Goal: Information Seeking & Learning: Learn about a topic

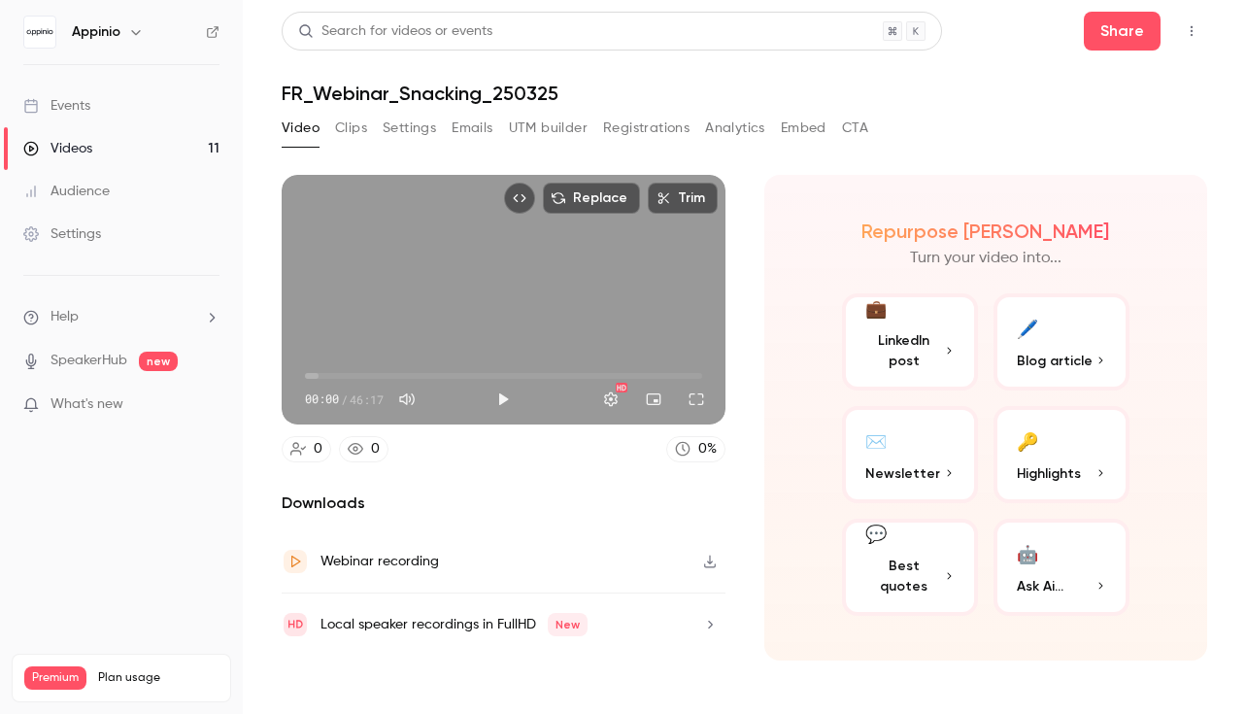
click at [103, 112] on link "Events" at bounding box center [121, 105] width 243 height 43
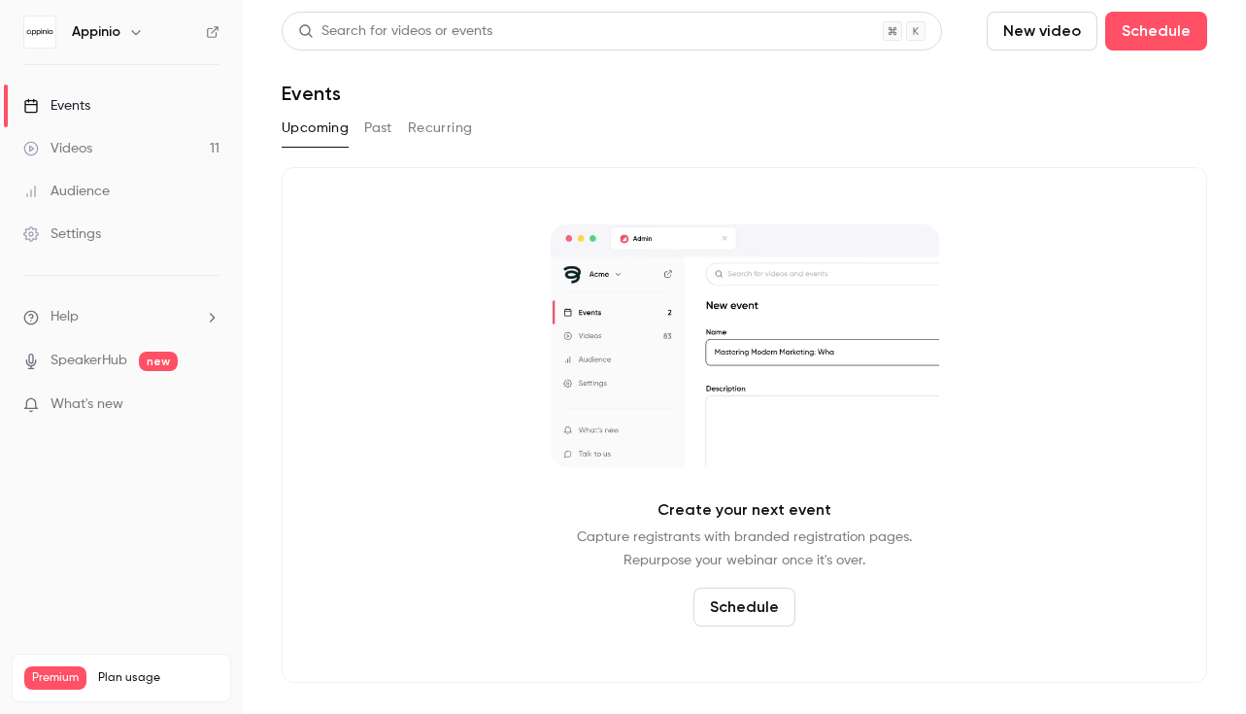
click at [367, 134] on button "Past" at bounding box center [378, 128] width 28 height 31
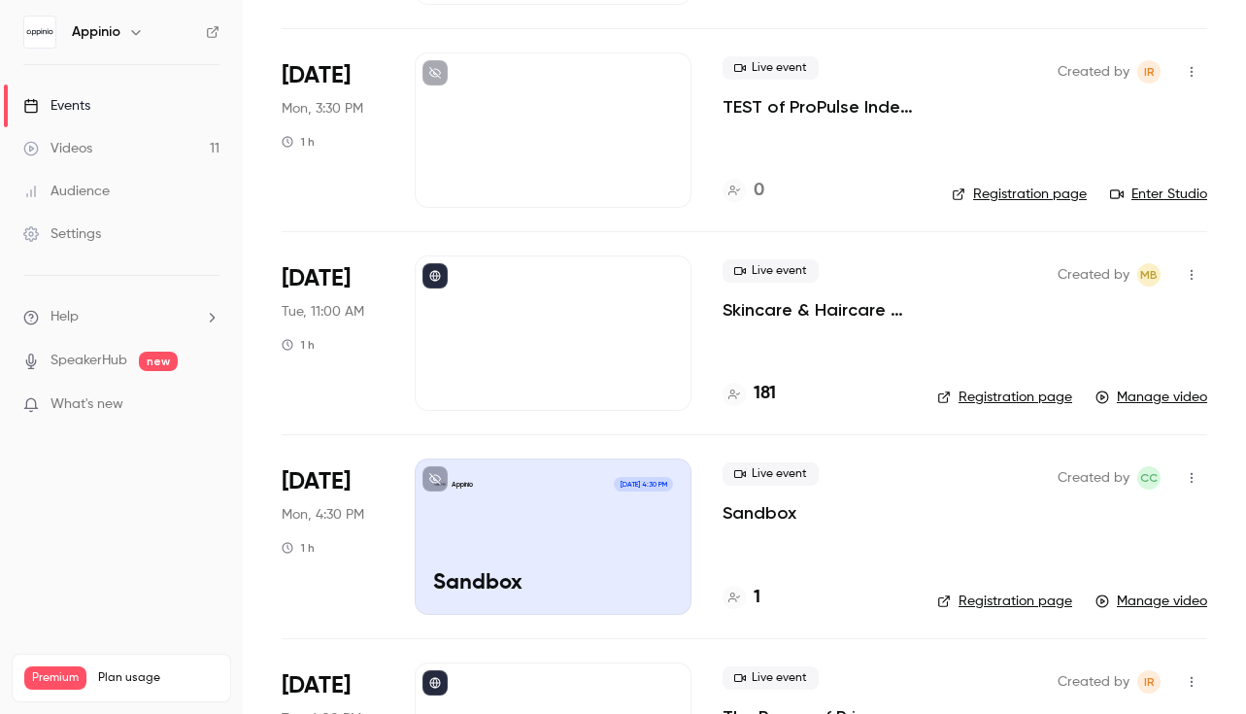
scroll to position [525, 0]
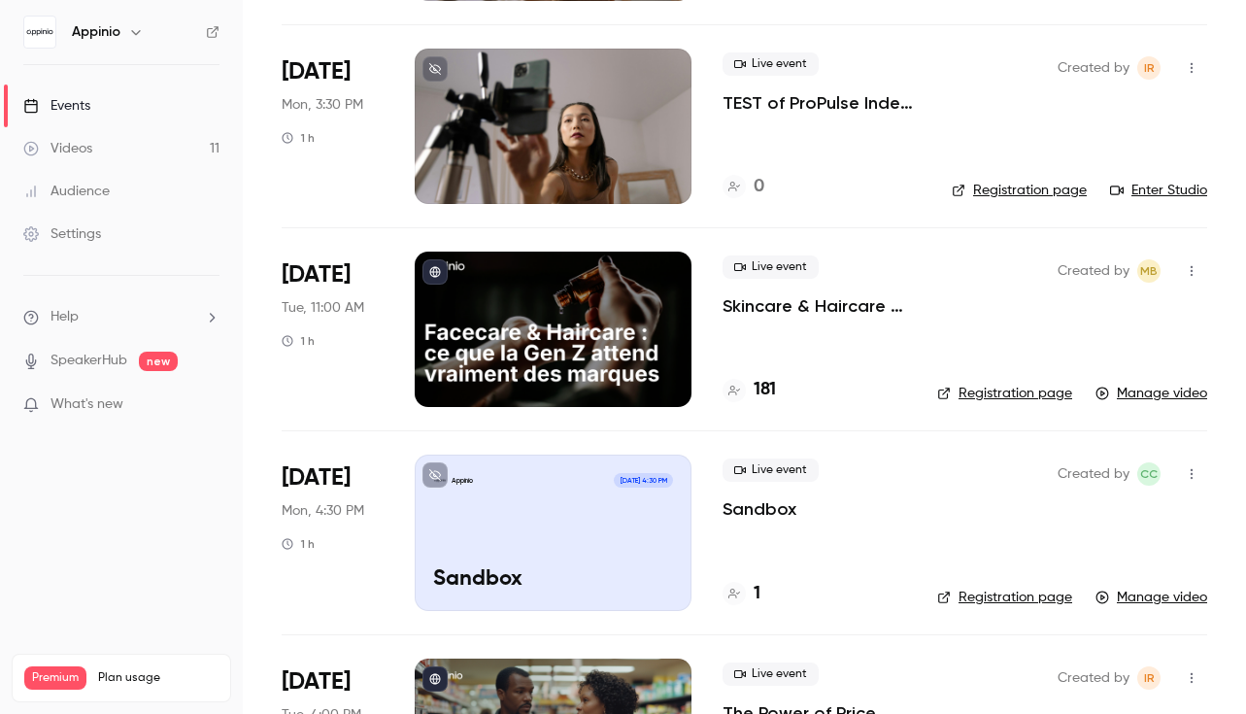
click at [802, 308] on p "Skincare & Haircare : ce que la Gen Z attend vraiment des marques" at bounding box center [814, 305] width 184 height 23
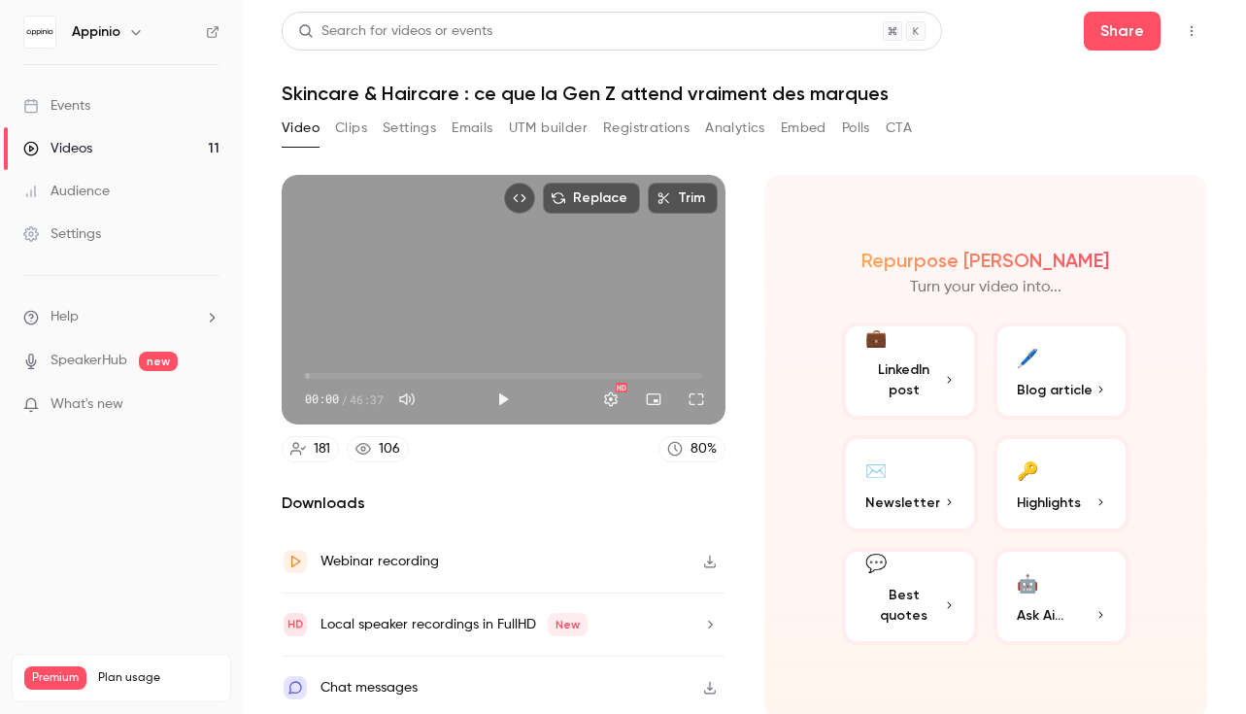
click at [732, 134] on button "Analytics" at bounding box center [735, 128] width 60 height 31
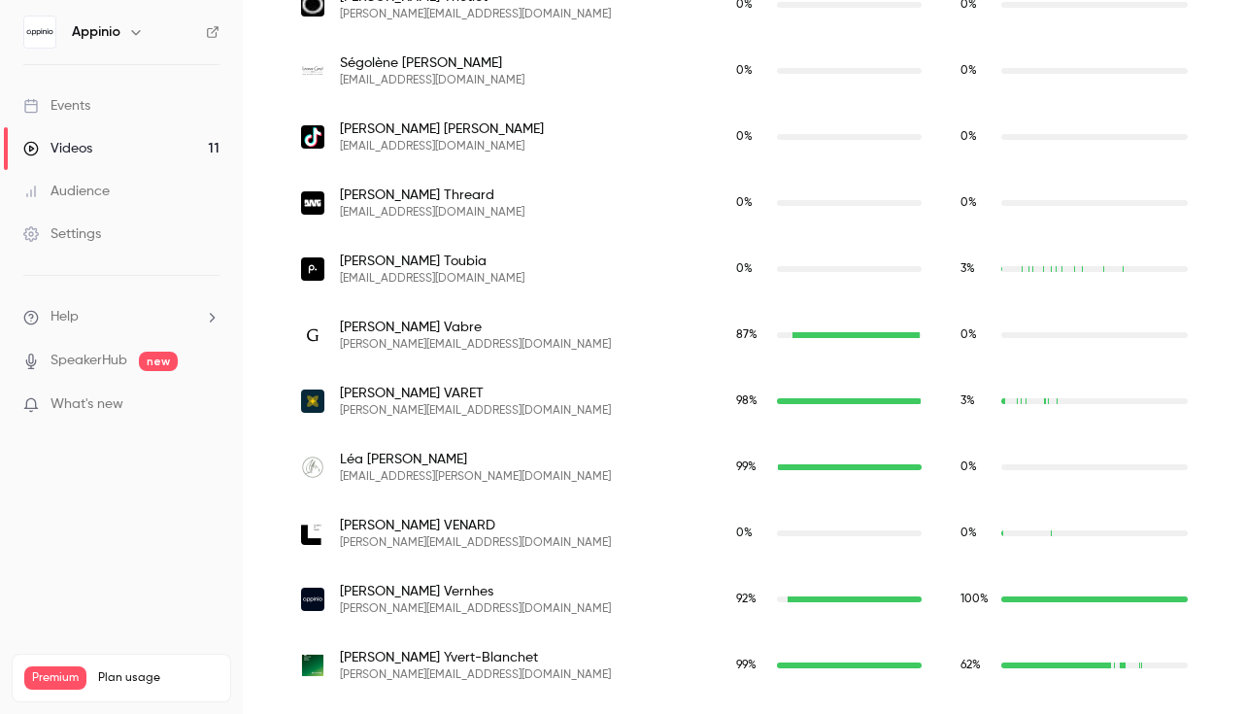
scroll to position [10175, 0]
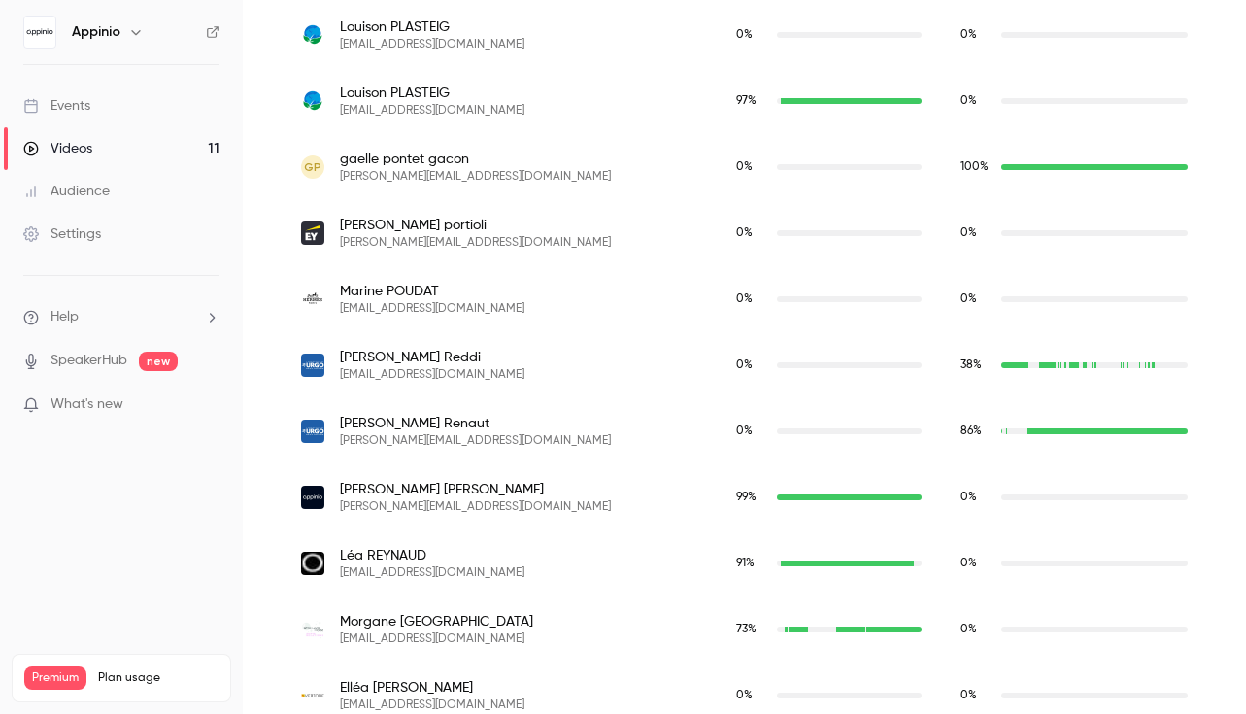
click at [340, 357] on span "[PERSON_NAME]" at bounding box center [432, 357] width 184 height 19
click at [311, 362] on img "a.reddi@fr.urgo.com" at bounding box center [312, 364] width 23 height 23
click at [1007, 357] on div "38 %" at bounding box center [1073, 364] width 227 height 17
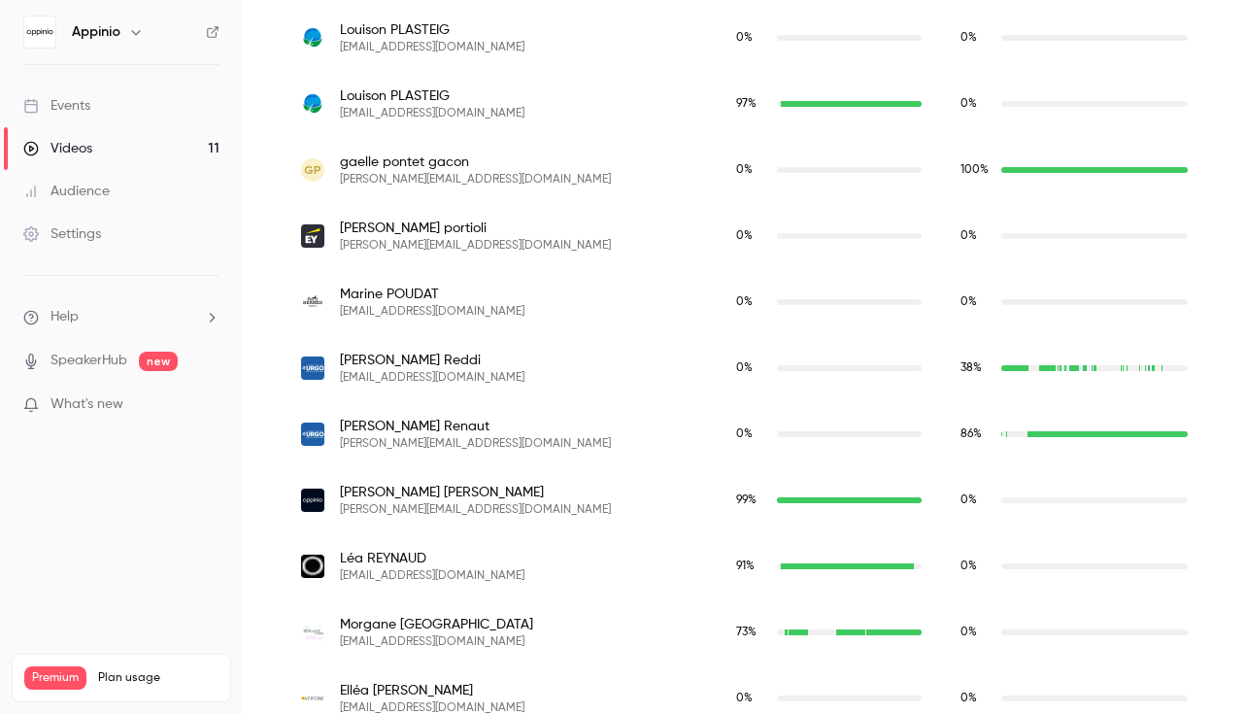
scroll to position [10172, 0]
click at [1001, 370] on div "a.reddi@fr.urgo.com" at bounding box center [1094, 369] width 186 height 6
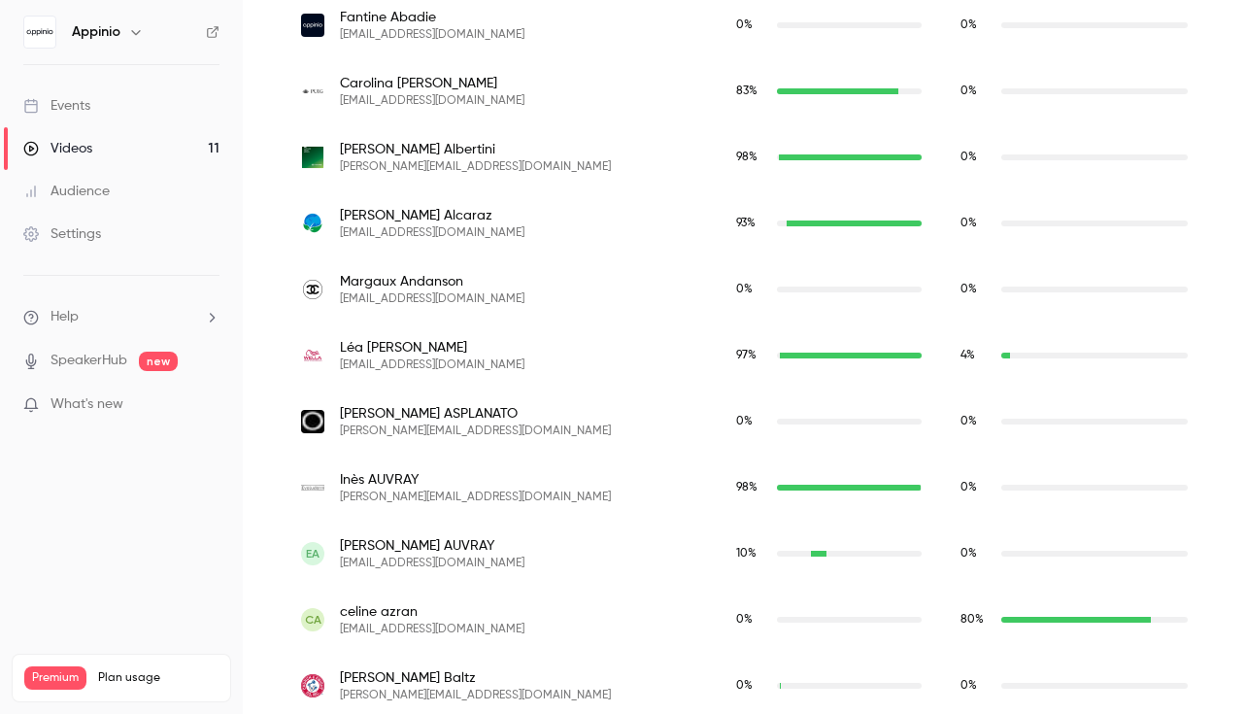
scroll to position [0, 0]
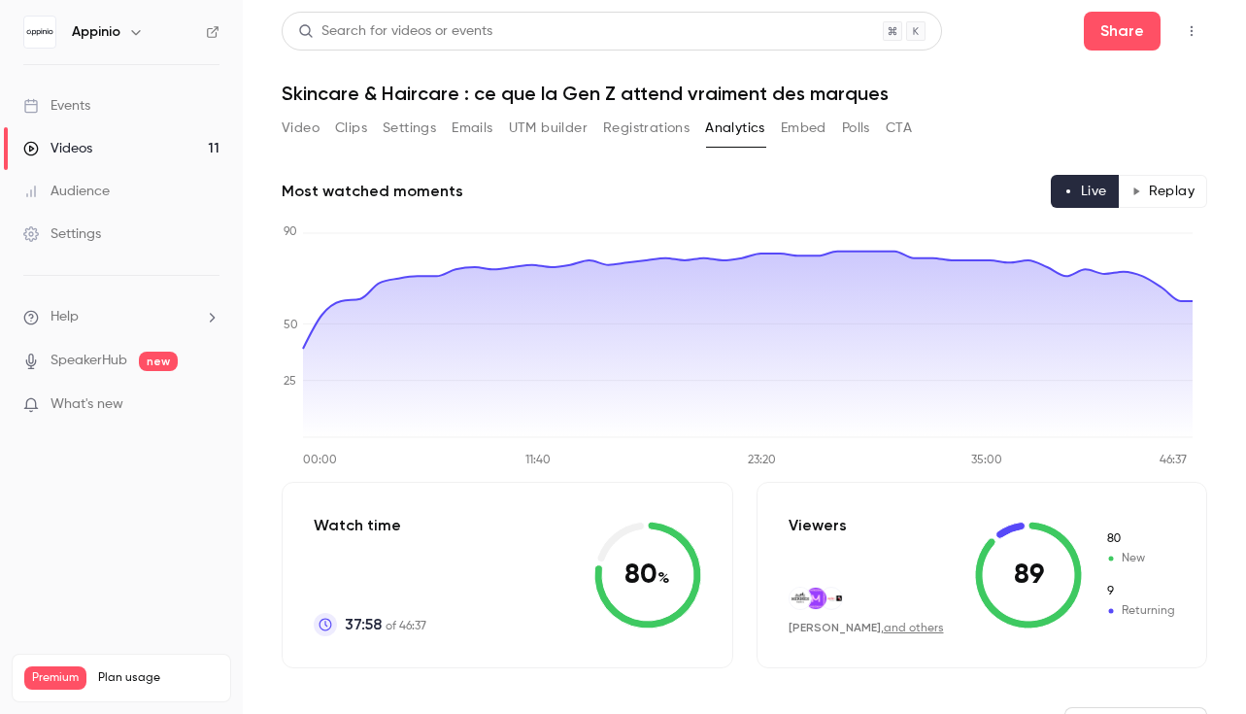
click at [100, 148] on link "Videos 11" at bounding box center [121, 148] width 243 height 43
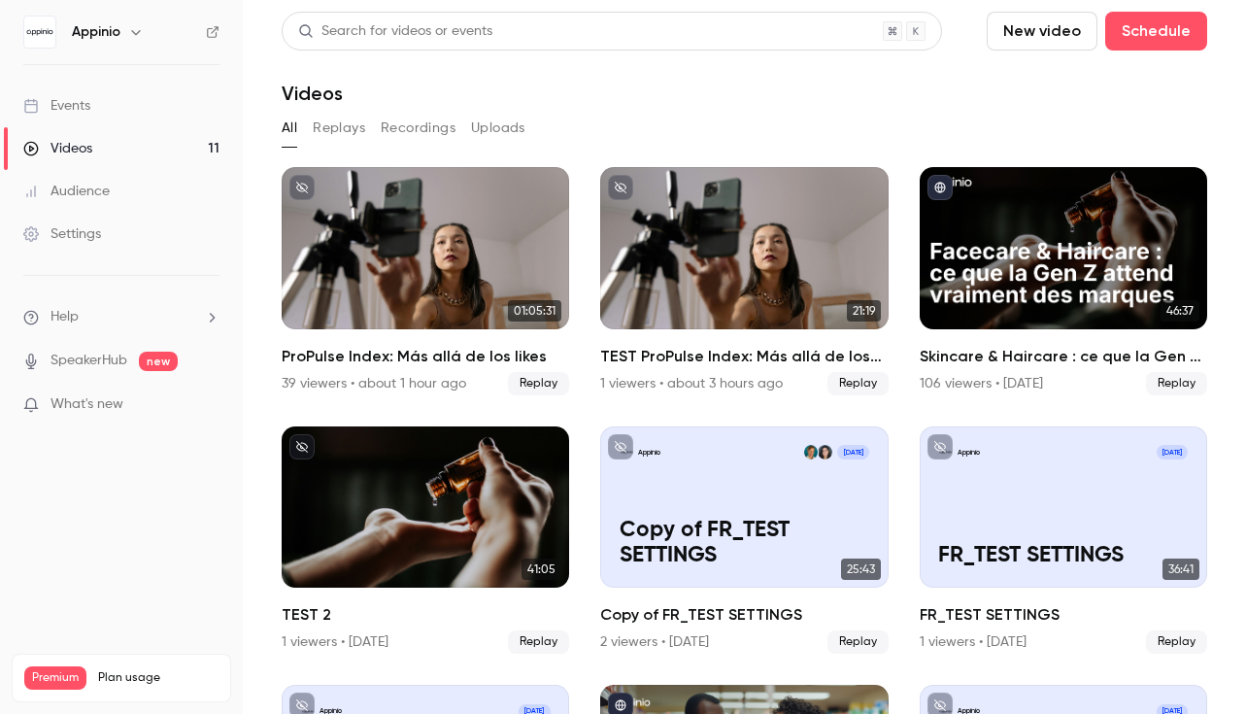
click at [346, 135] on button "Replays" at bounding box center [339, 128] width 52 height 31
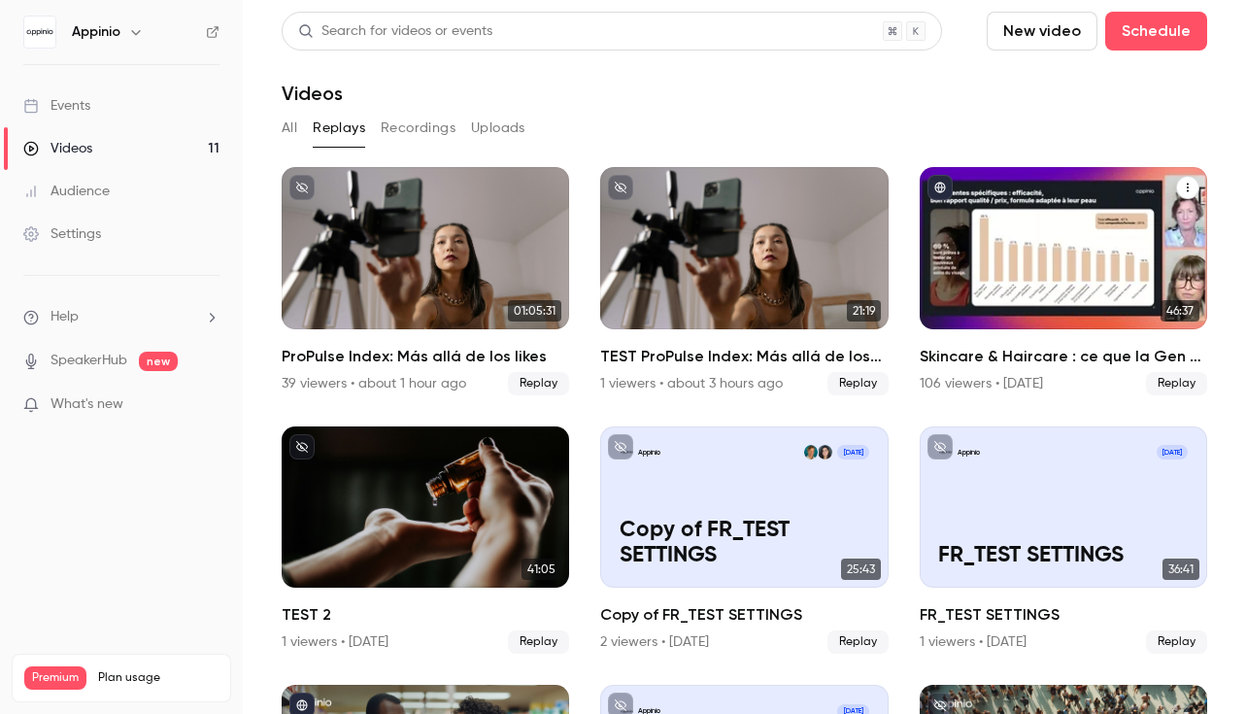
click at [1050, 347] on h2 "Skincare & Haircare : ce que la Gen Z attend vraiment des marques" at bounding box center [1063, 356] width 287 height 23
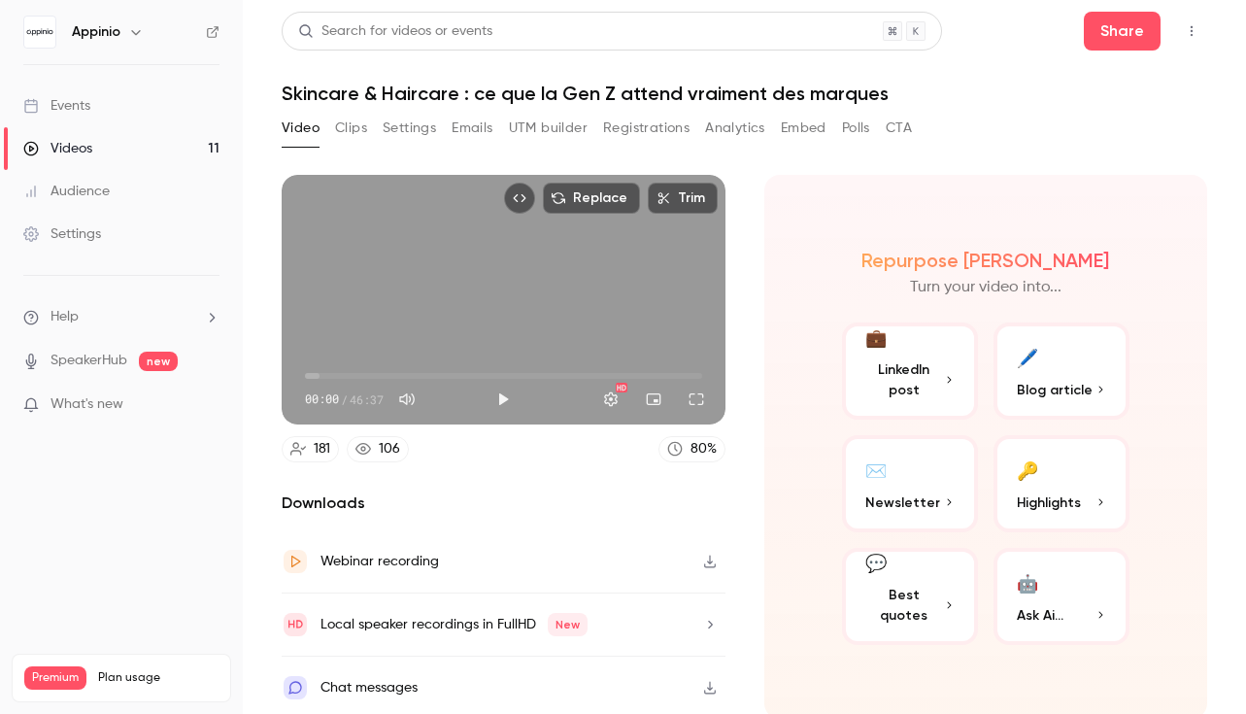
click at [1045, 389] on span "Blog article" at bounding box center [1055, 390] width 76 height 20
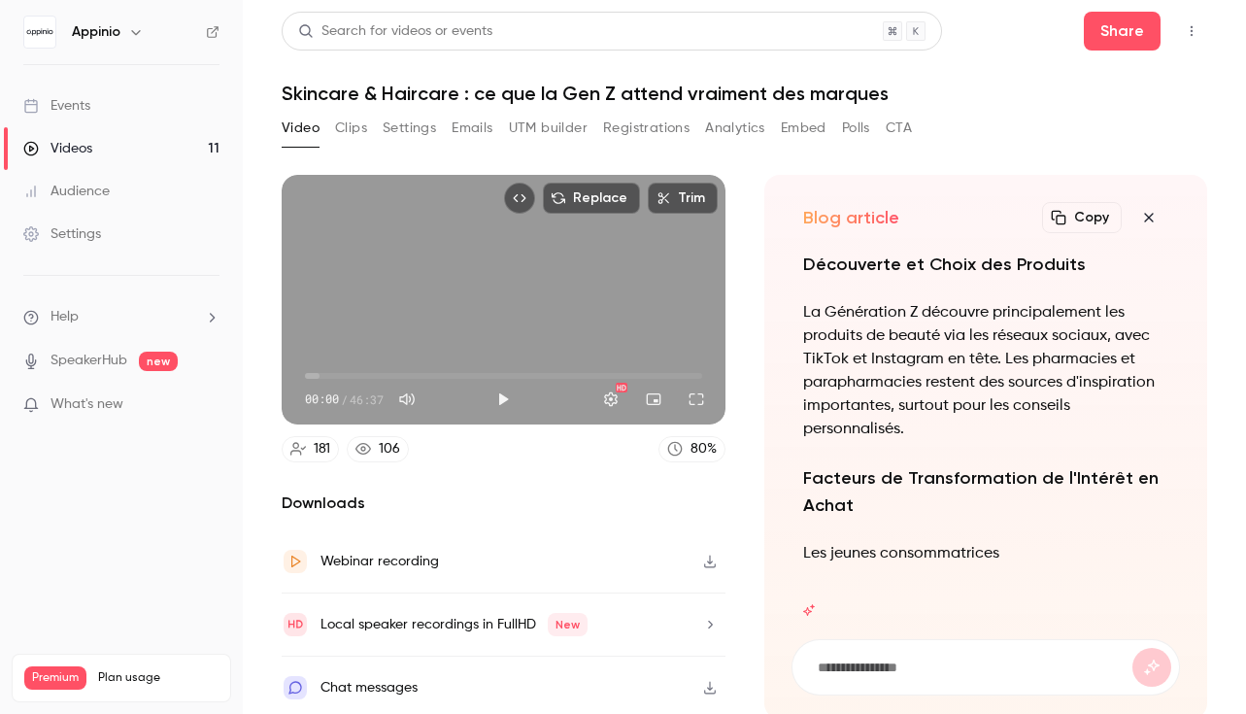
click at [654, 133] on button "Registrations" at bounding box center [646, 128] width 86 height 31
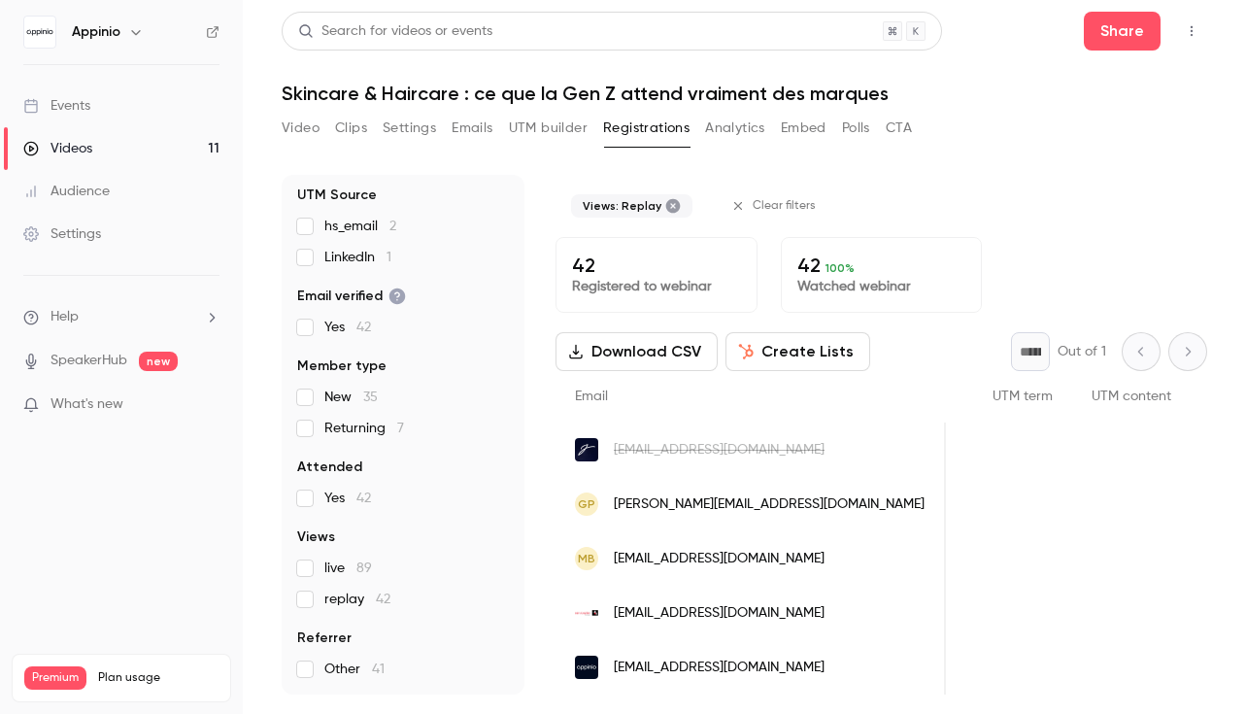
click at [79, 153] on div "Videos" at bounding box center [57, 148] width 69 height 19
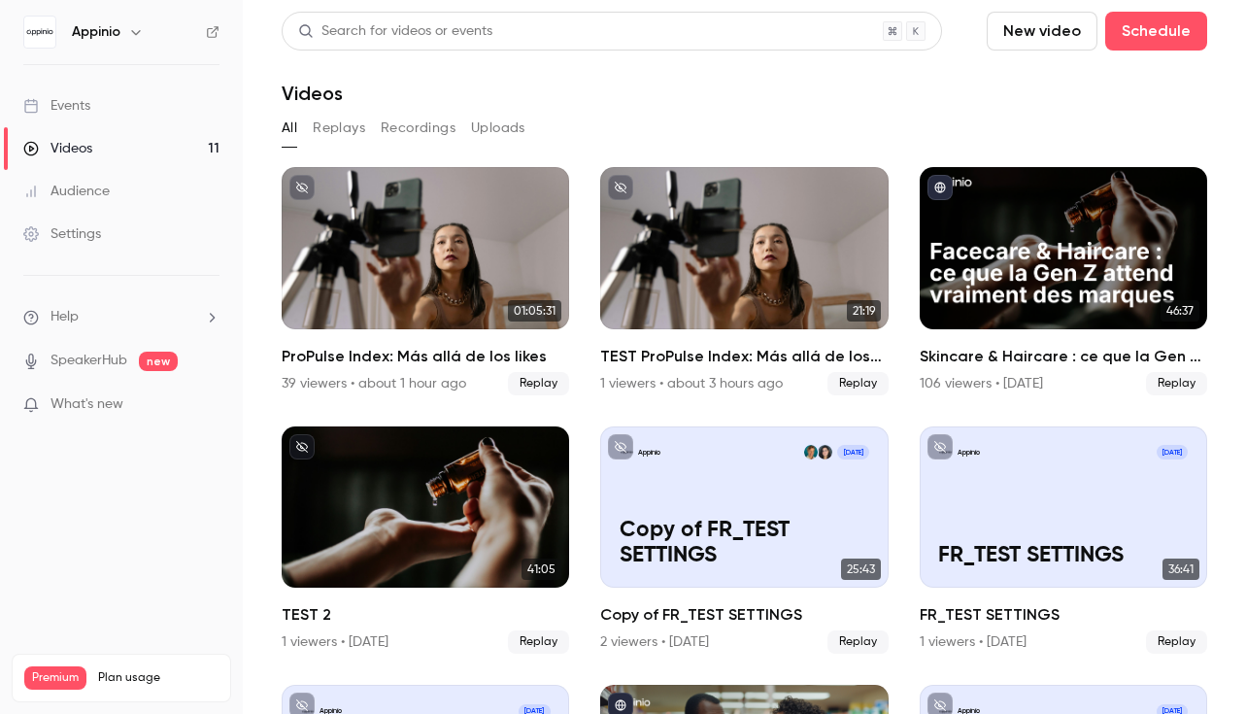
click at [75, 102] on div "Events" at bounding box center [56, 105] width 67 height 19
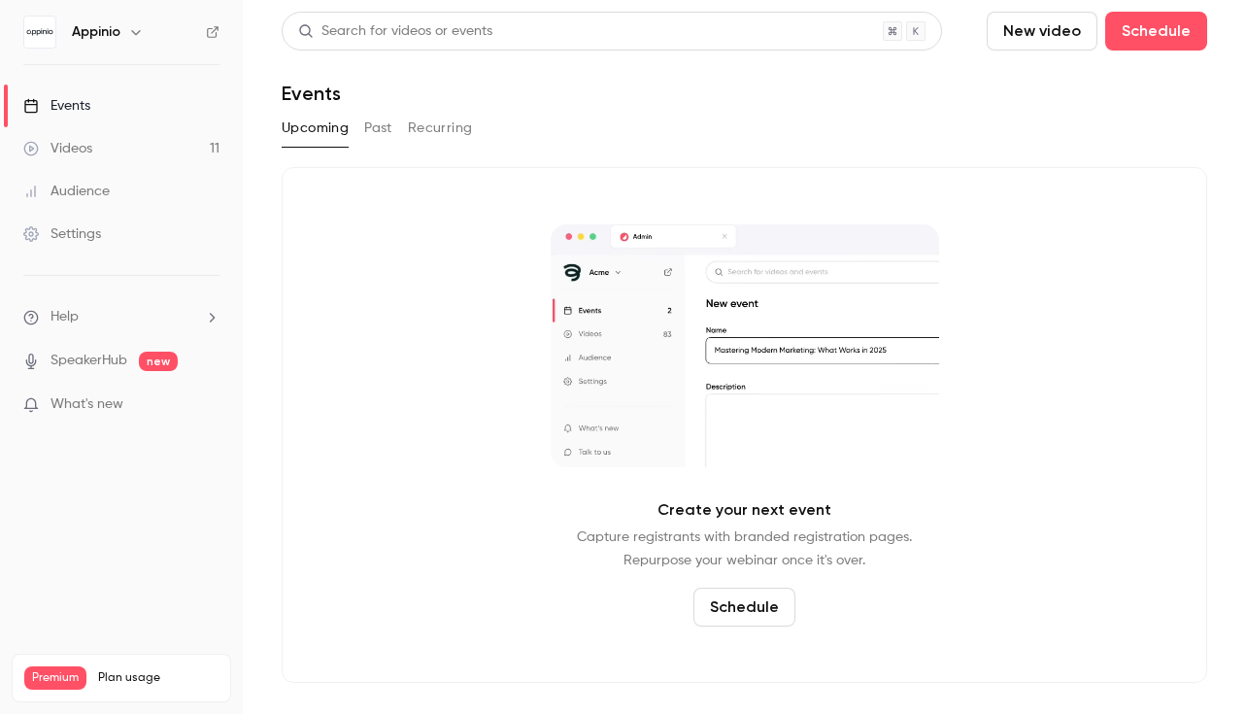
click at [364, 129] on button "Past" at bounding box center [378, 128] width 28 height 31
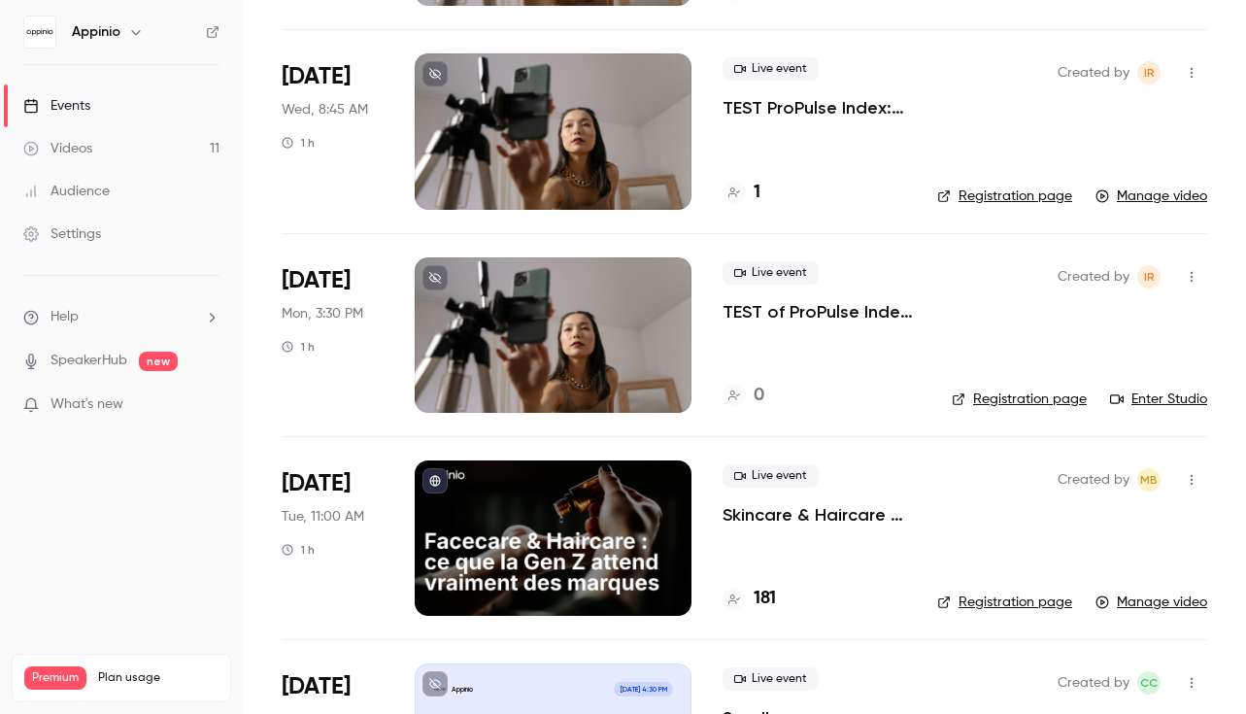
scroll to position [317, 0]
click at [795, 519] on p "Skincare & Haircare : ce que la Gen Z attend vraiment des marques" at bounding box center [814, 514] width 184 height 23
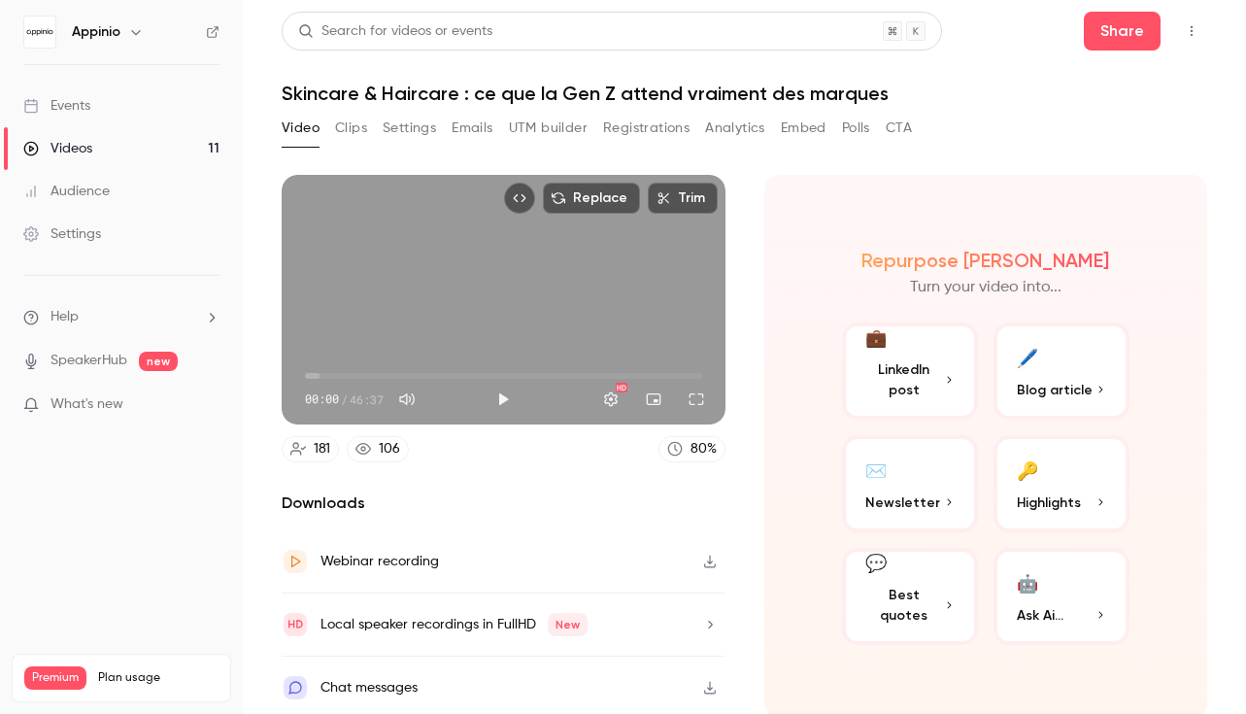
click at [1025, 393] on span "Blog article" at bounding box center [1055, 390] width 76 height 20
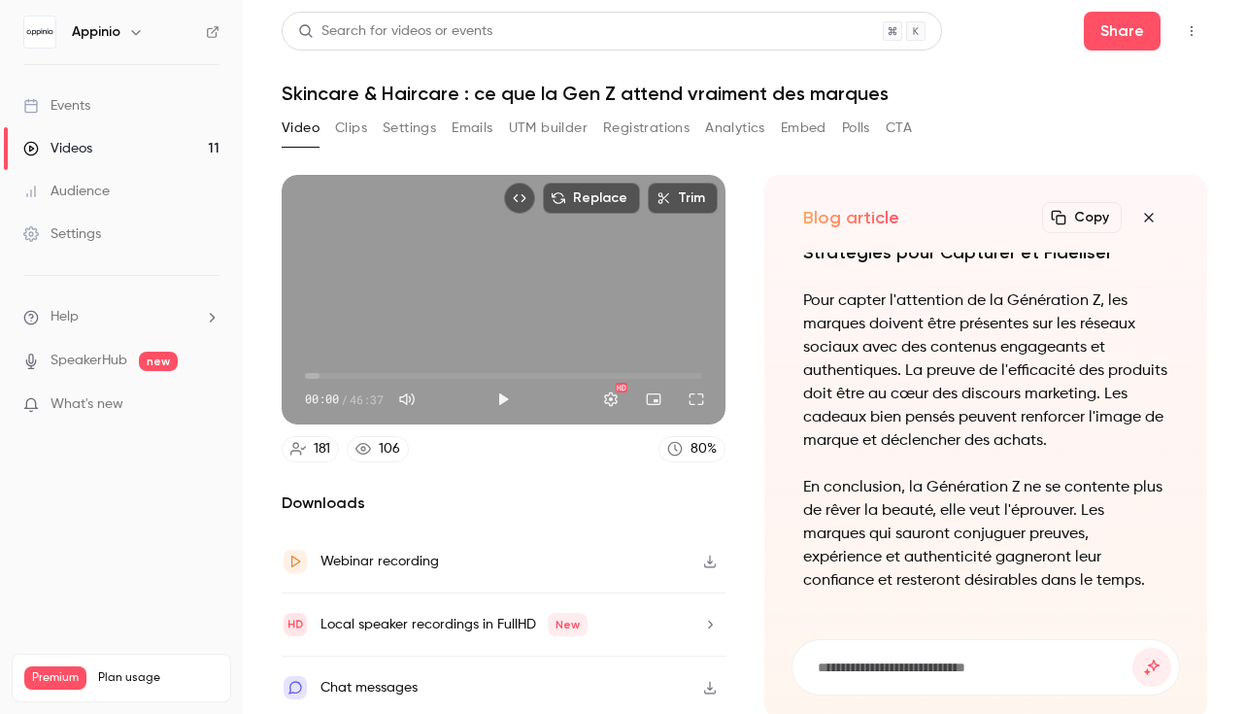
click at [729, 127] on button "Analytics" at bounding box center [735, 128] width 60 height 31
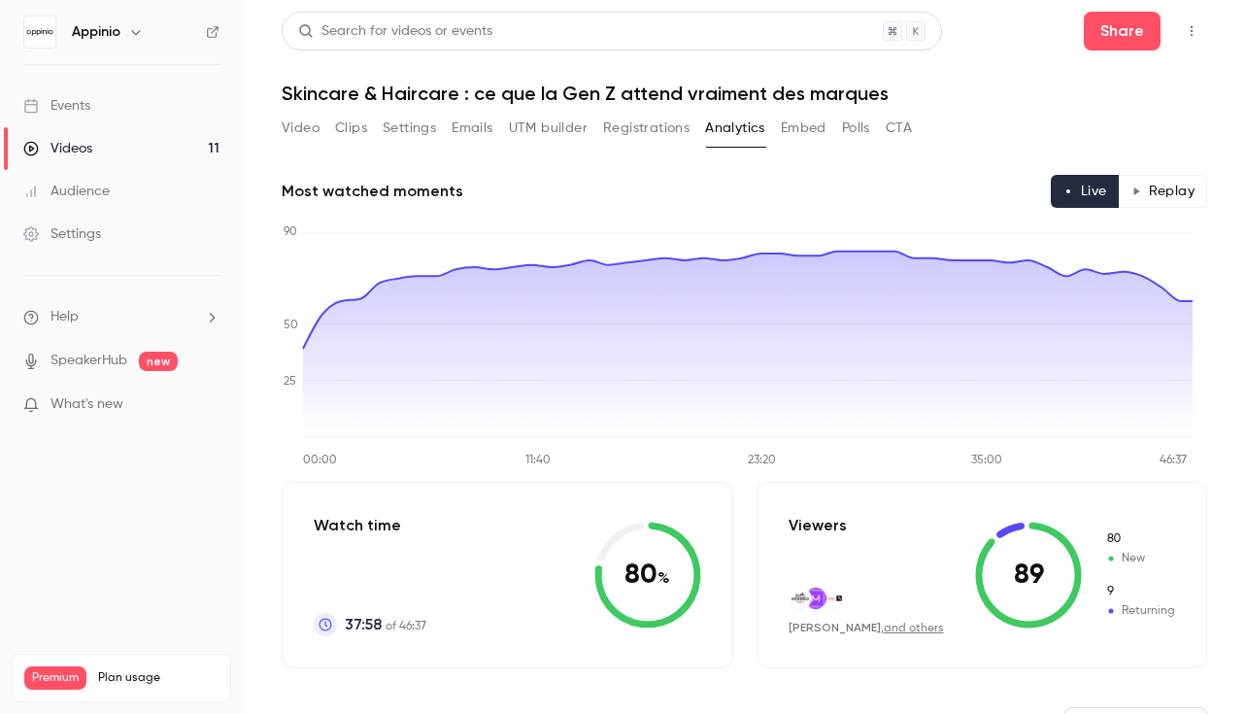
click at [649, 132] on button "Registrations" at bounding box center [646, 128] width 86 height 31
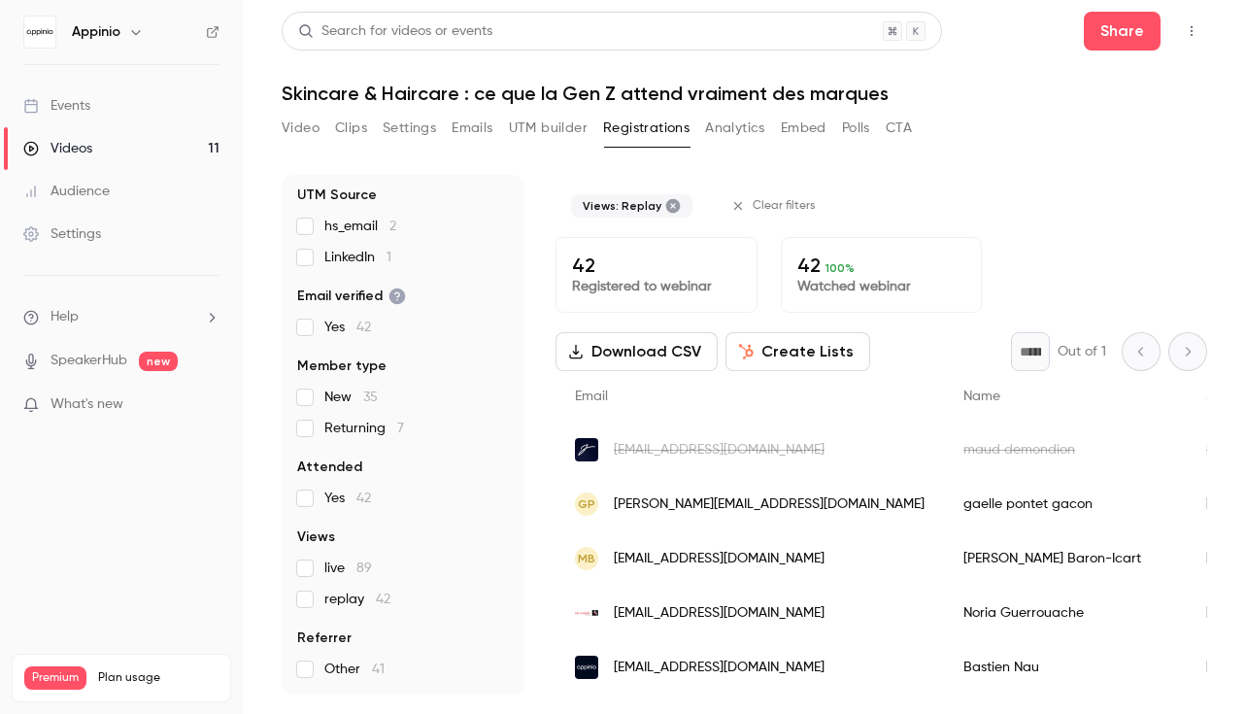
click at [725, 128] on button "Analytics" at bounding box center [735, 128] width 60 height 31
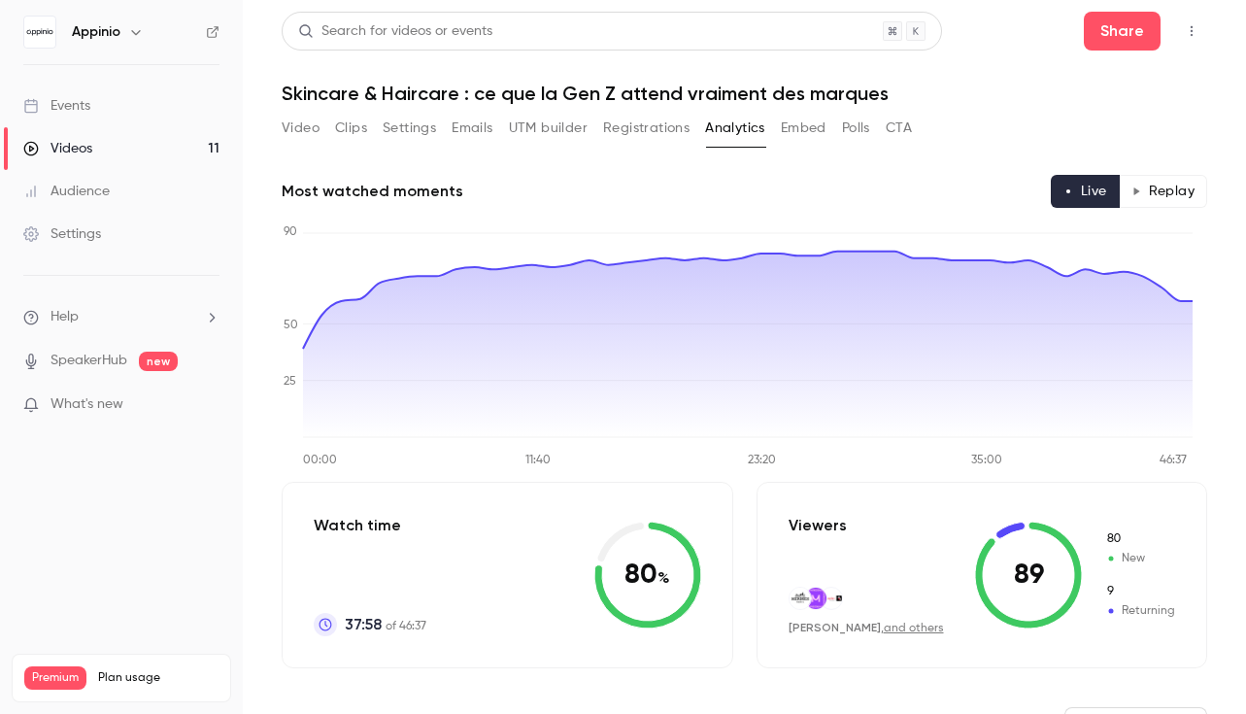
click at [1145, 202] on button "Replay" at bounding box center [1163, 191] width 88 height 33
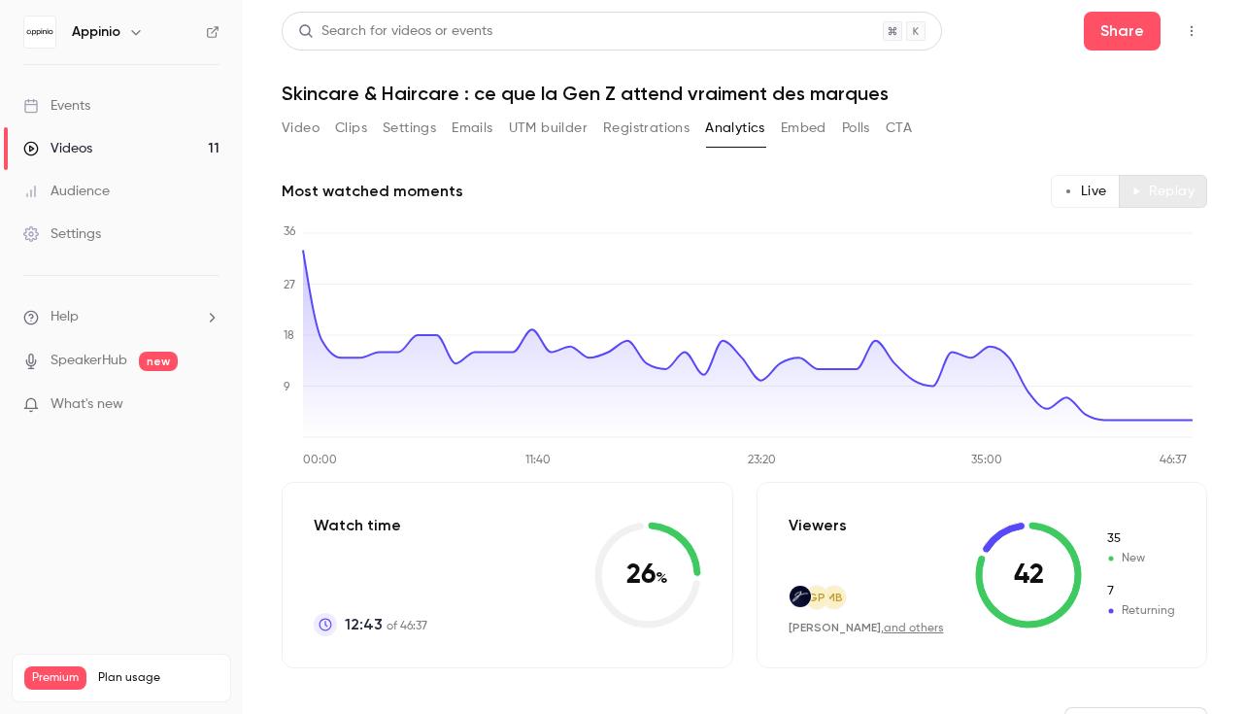
click at [1135, 190] on button "Replay" at bounding box center [1163, 191] width 88 height 33
click at [1072, 194] on button "Live" at bounding box center [1085, 191] width 69 height 33
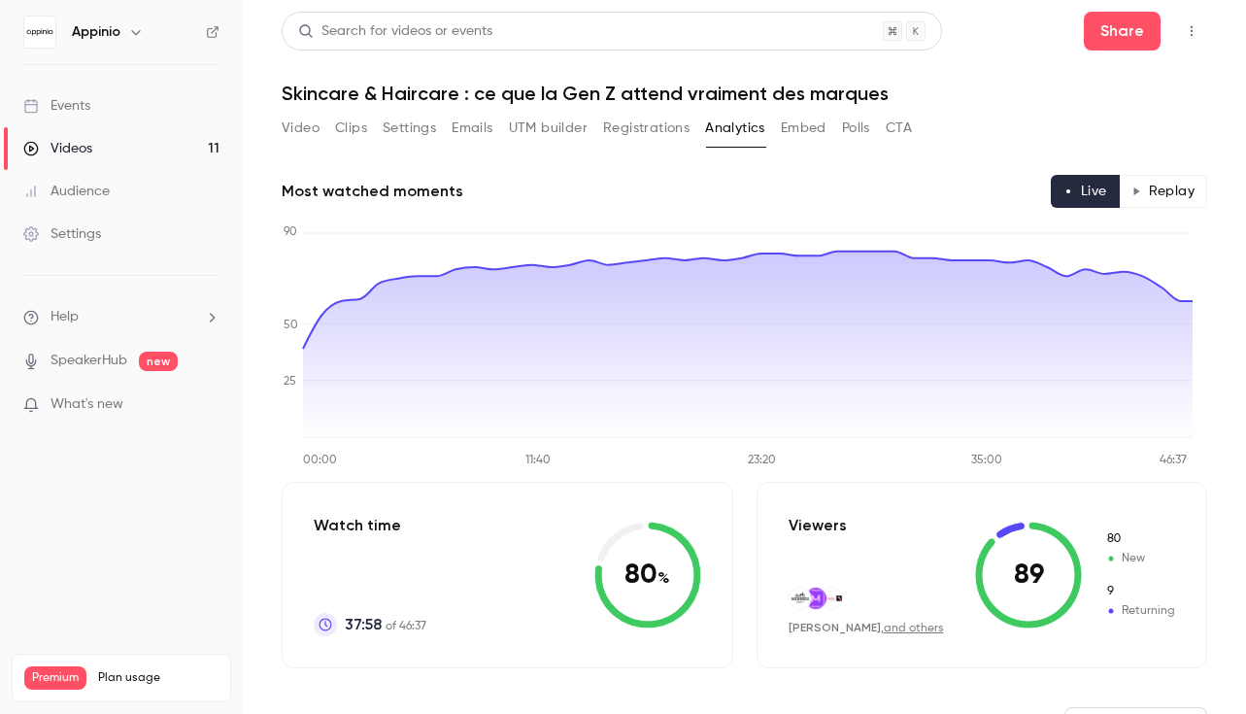
click at [1145, 195] on button "Replay" at bounding box center [1163, 191] width 88 height 33
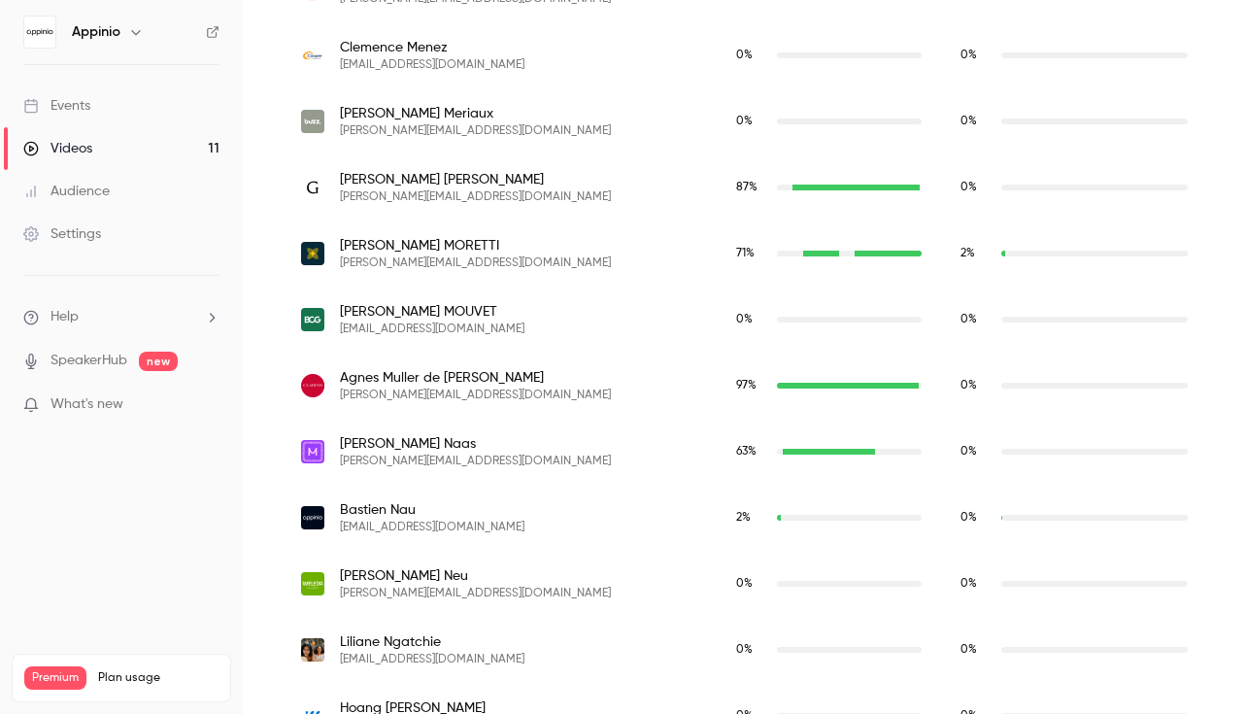
scroll to position [8571, 0]
type button "replay"
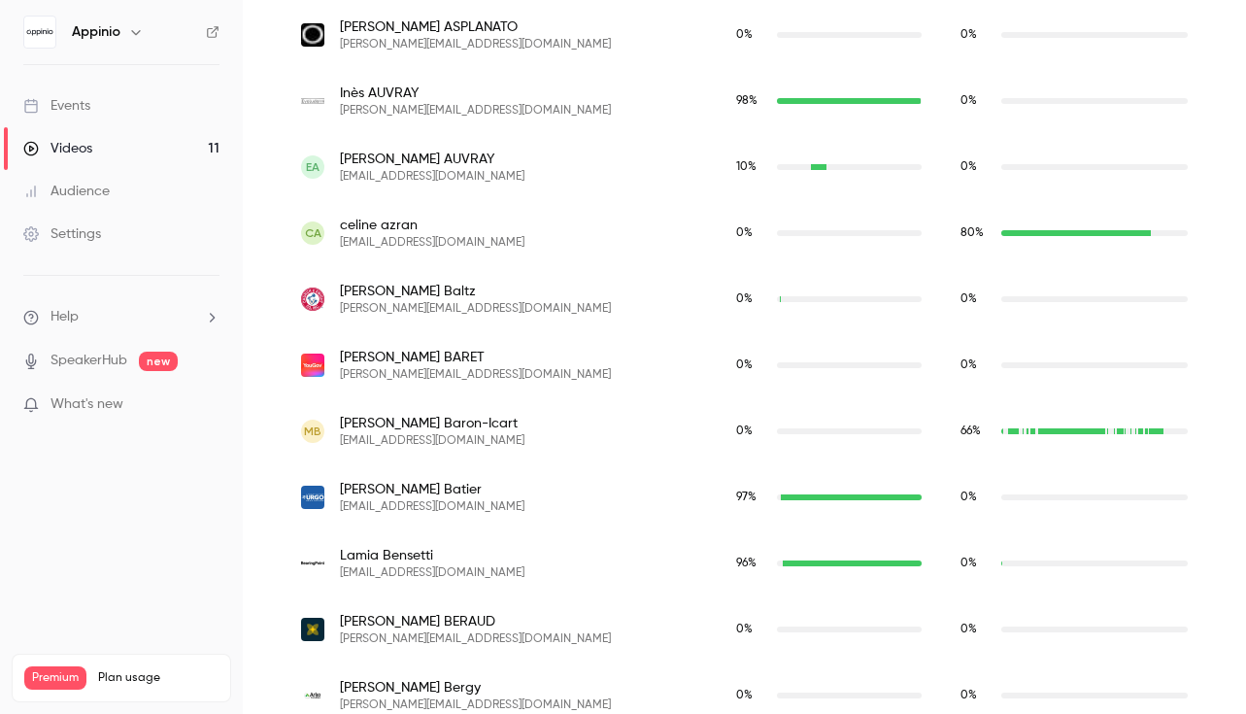
scroll to position [5883, 0]
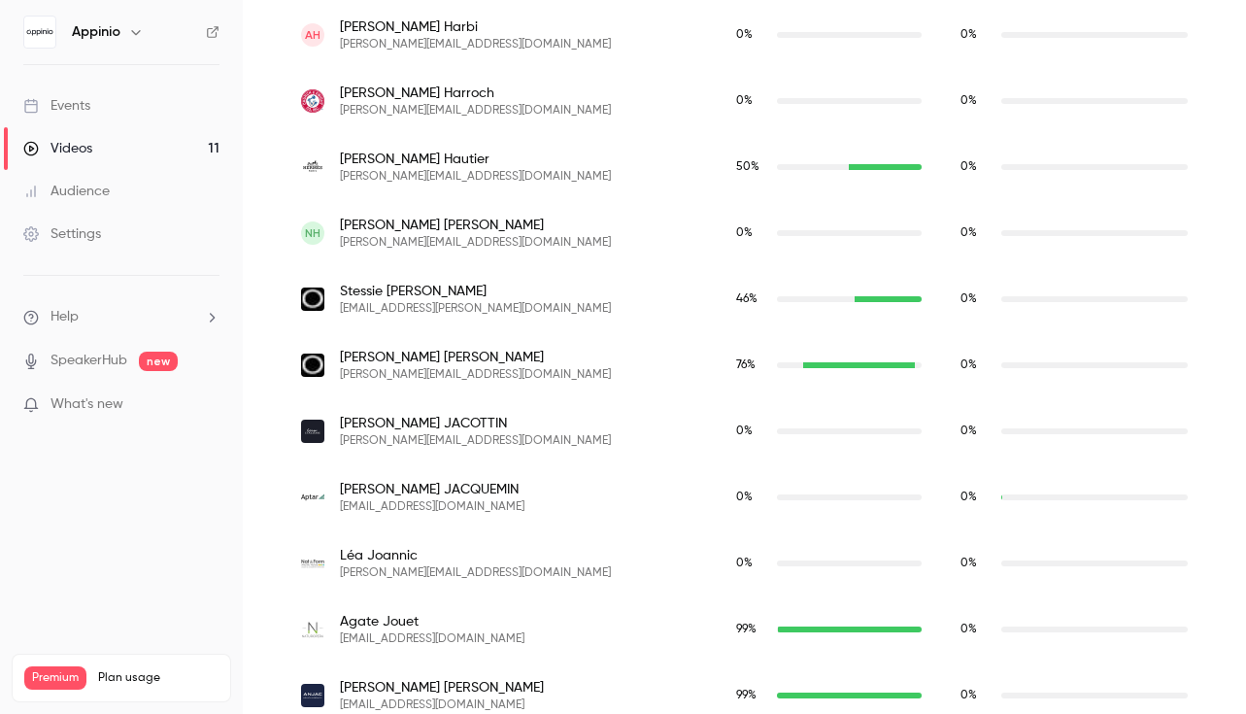
click at [803, 364] on div "emma.iordanoff@loreal.com" at bounding box center [858, 365] width 111 height 6
click at [429, 356] on span "[PERSON_NAME]" at bounding box center [475, 357] width 271 height 19
click at [309, 367] on img "emma.iordanoff@loreal.com" at bounding box center [312, 364] width 23 height 23
